Goal: Book appointment/travel/reservation

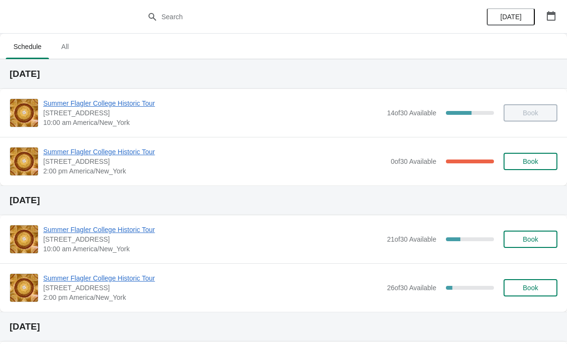
click at [523, 244] on button "Book" at bounding box center [531, 239] width 54 height 17
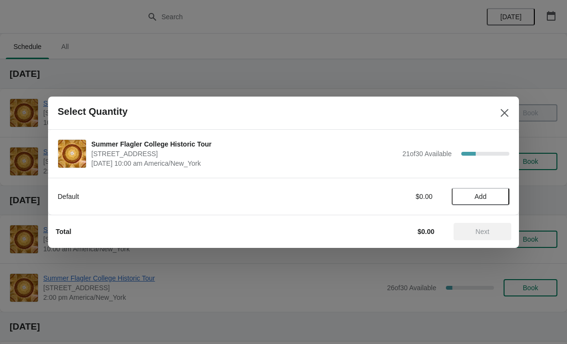
click at [493, 194] on span "Add" at bounding box center [480, 197] width 40 height 8
click at [493, 201] on icon at bounding box center [497, 196] width 10 height 10
click at [490, 232] on span "Next" at bounding box center [482, 232] width 42 height 8
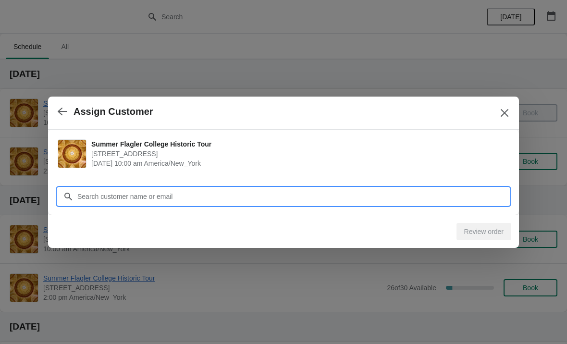
click at [459, 200] on input "Customer" at bounding box center [293, 196] width 432 height 17
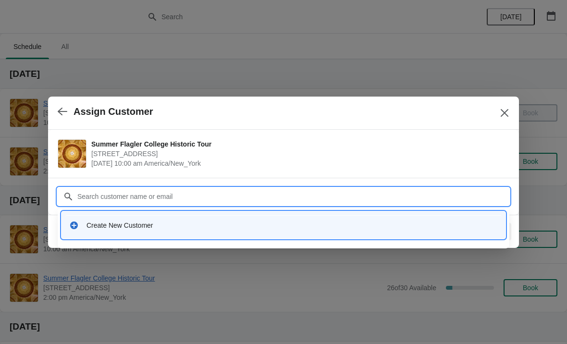
click at [126, 235] on div "Create New Customer" at bounding box center [283, 225] width 436 height 20
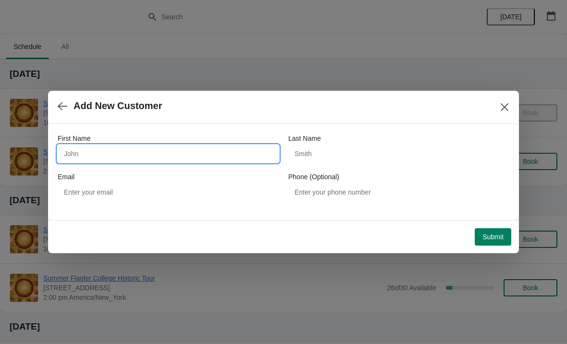
click at [146, 158] on input "First Name" at bounding box center [168, 153] width 221 height 17
type input "R"
type input "[PERSON_NAME]"
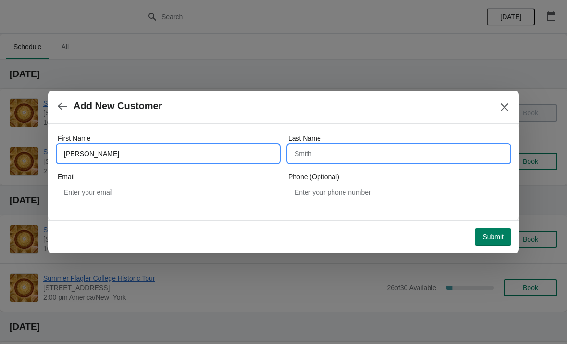
click at [385, 156] on input "Last Name" at bounding box center [398, 153] width 221 height 17
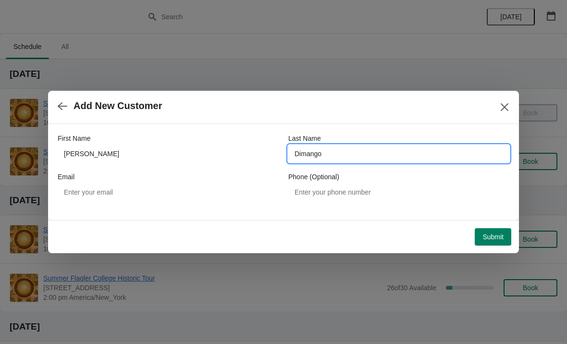
type input "Dimango"
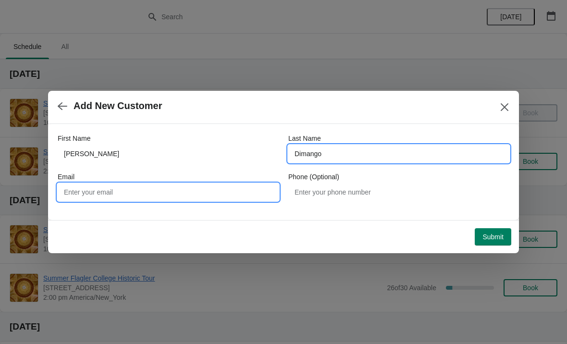
click at [211, 187] on input "Email" at bounding box center [168, 192] width 221 height 17
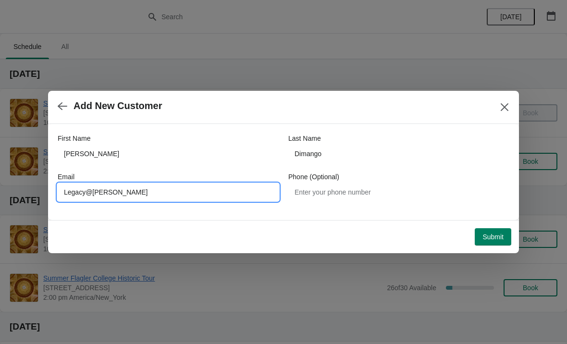
type input "Legacy@flagler"
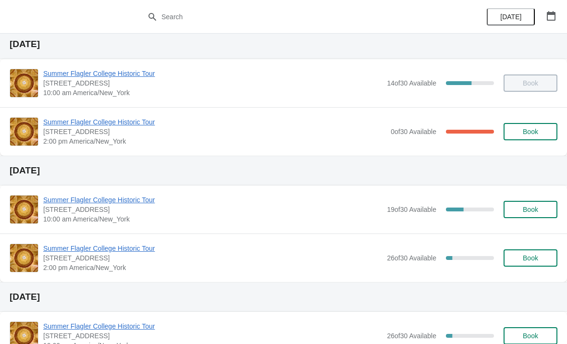
scroll to position [33, 0]
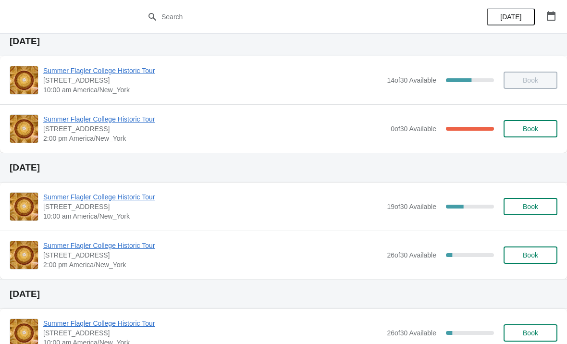
click at [61, 246] on span "Summer Flagler College Historic Tour" at bounding box center [212, 246] width 339 height 10
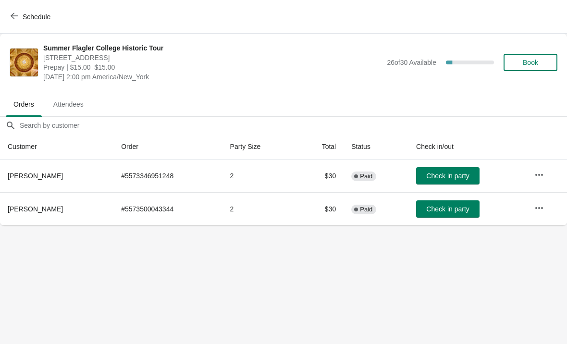
scroll to position [0, -56]
